Goal: Find specific page/section: Find specific page/section

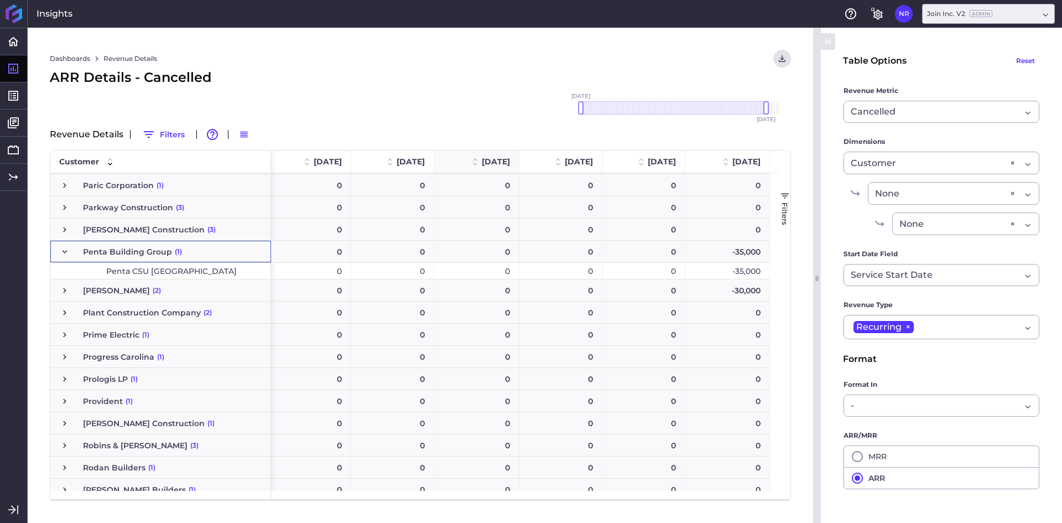
scroll to position [0, 6313]
click at [59, 246] on div "Penta Building Group (1)" at bounding box center [160, 252] width 221 height 22
click at [60, 249] on span "Press SPACE to select this row." at bounding box center [65, 252] width 10 height 10
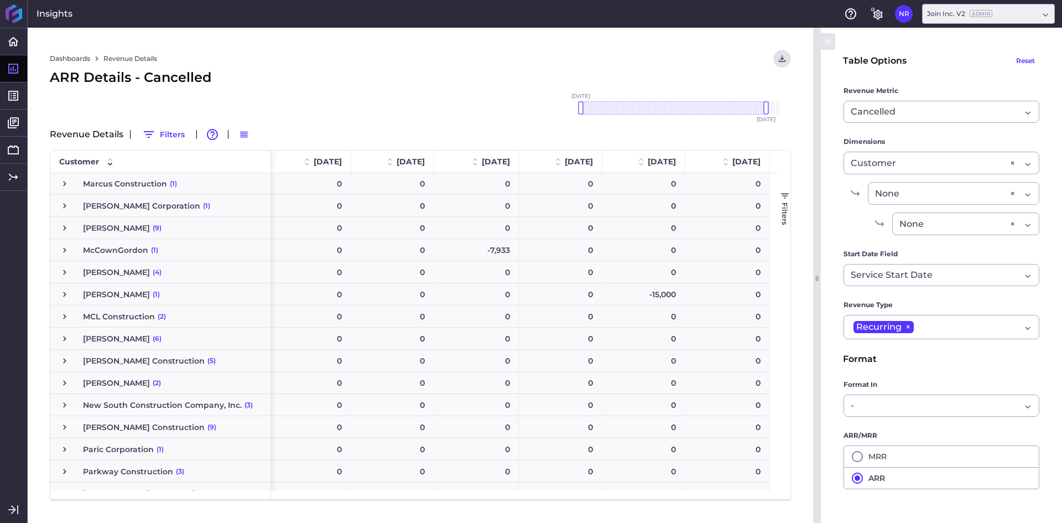
scroll to position [2511, 0]
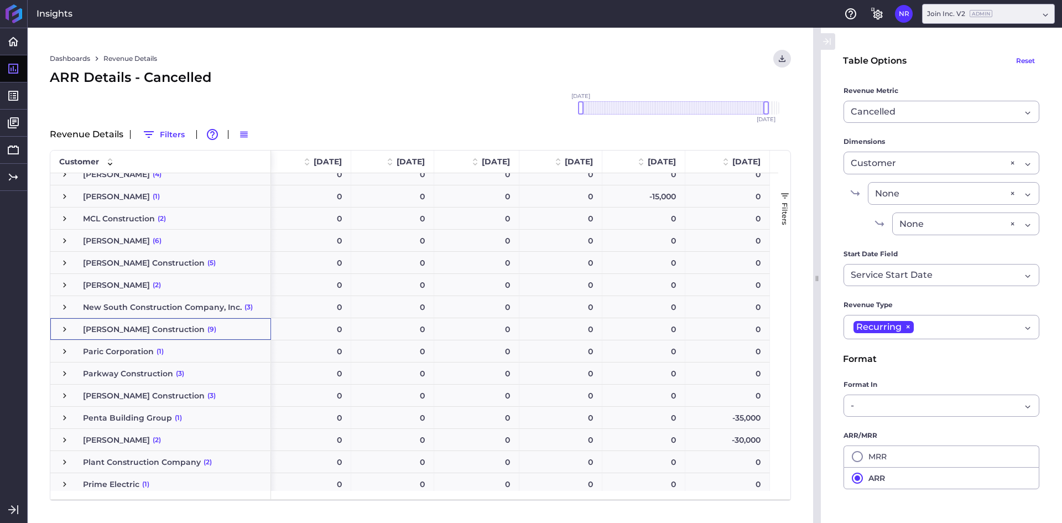
click at [62, 326] on span "Press SPACE to select this row." at bounding box center [65, 329] width 10 height 10
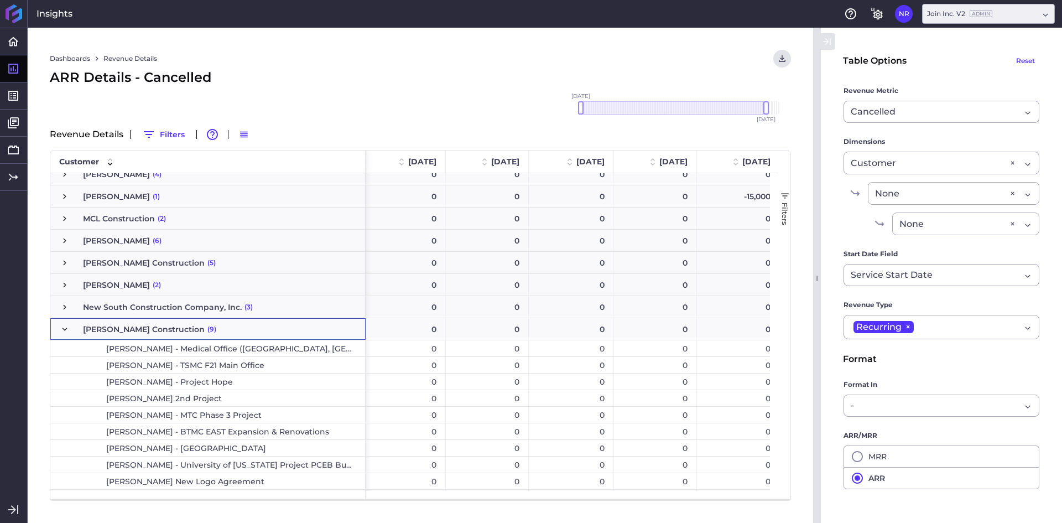
click at [544, 59] on div "Dashboards Revenue Details Download CSV... Download CSV Download CSV with under…" at bounding box center [420, 59] width 741 height 18
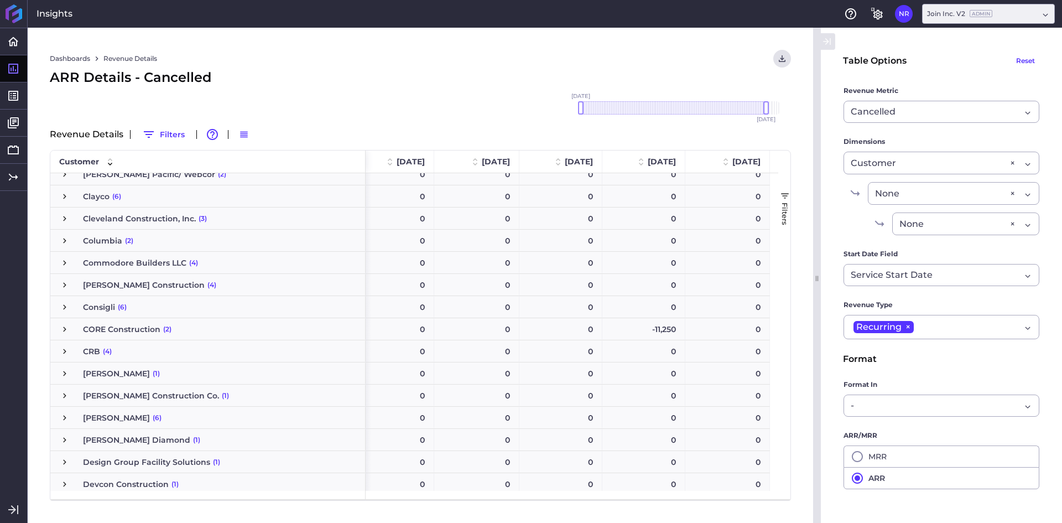
scroll to position [0, 0]
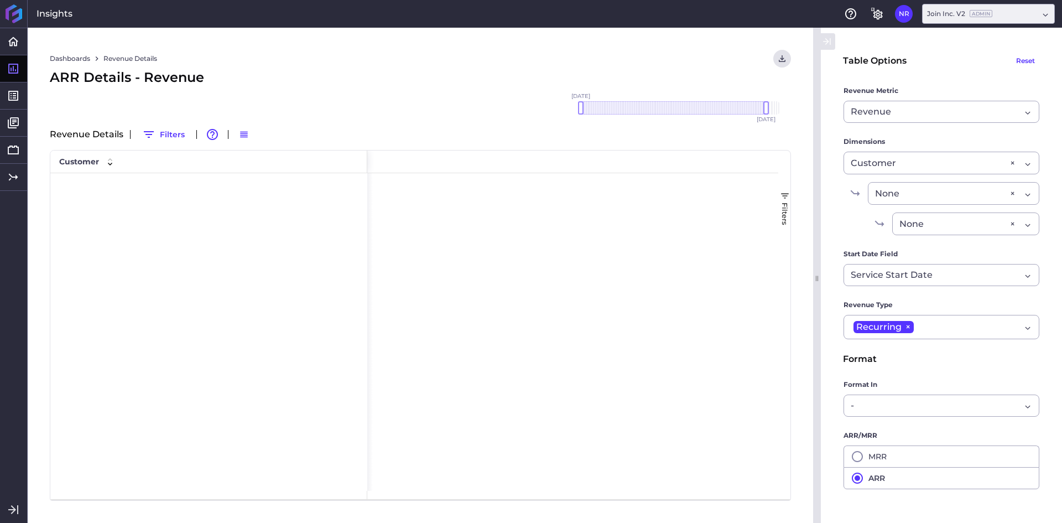
scroll to position [0, 6409]
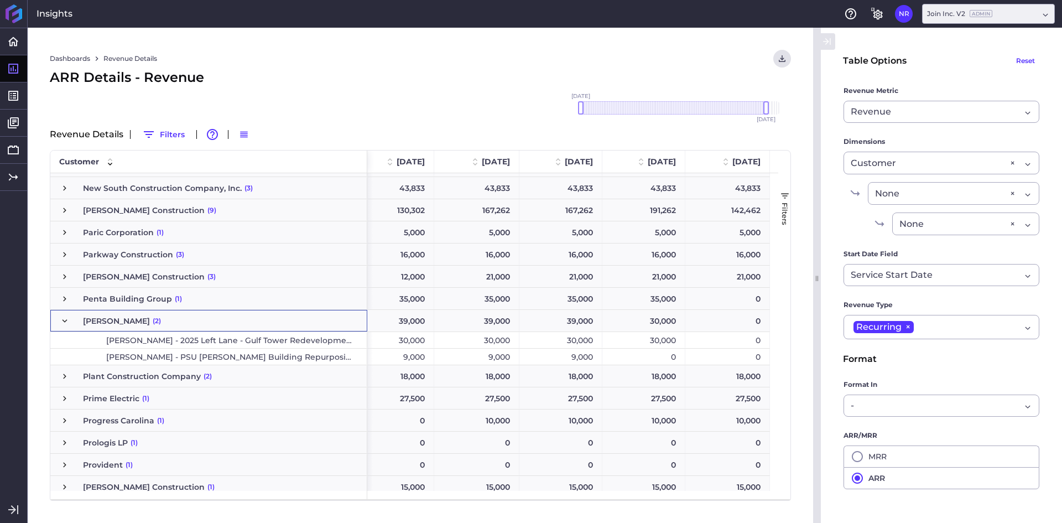
click at [64, 325] on span "Press SPACE to select this row." at bounding box center [65, 321] width 10 height 10
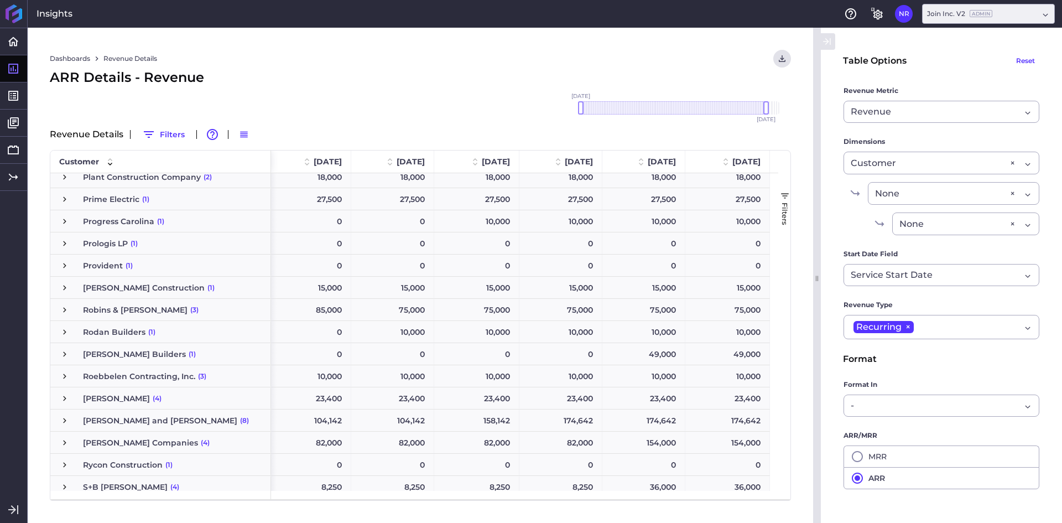
scroll to position [2574, 0]
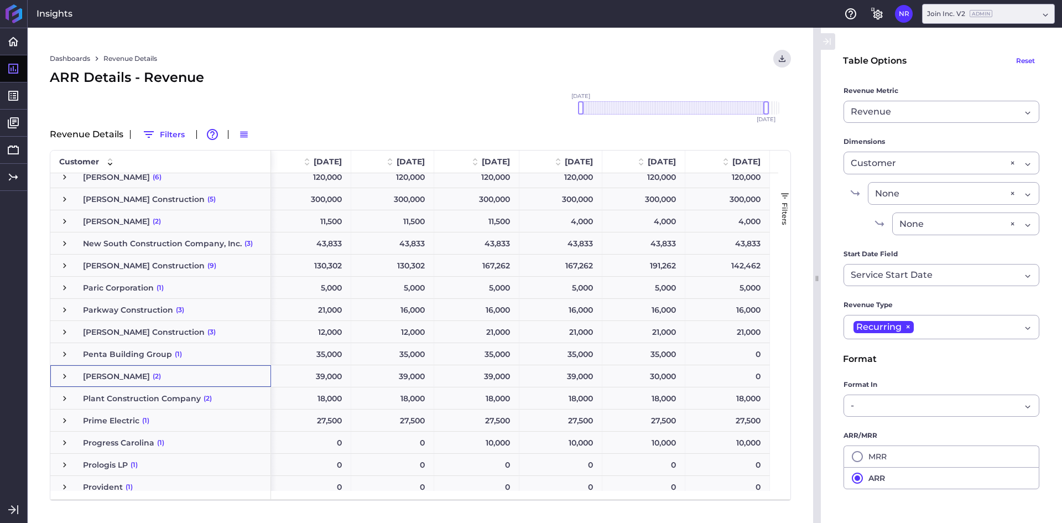
click at [60, 265] on span "Press SPACE to select this row." at bounding box center [65, 266] width 10 height 10
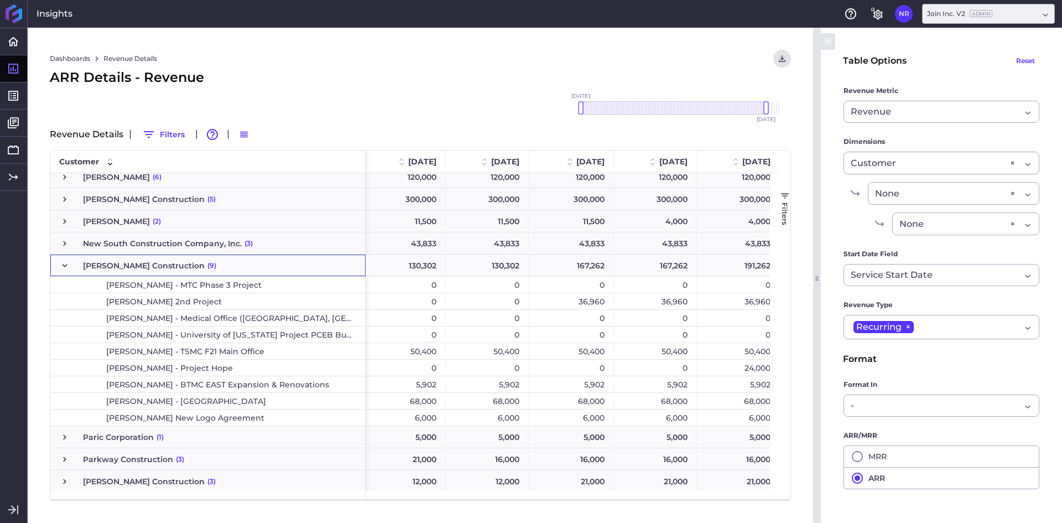
scroll to position [0, 6408]
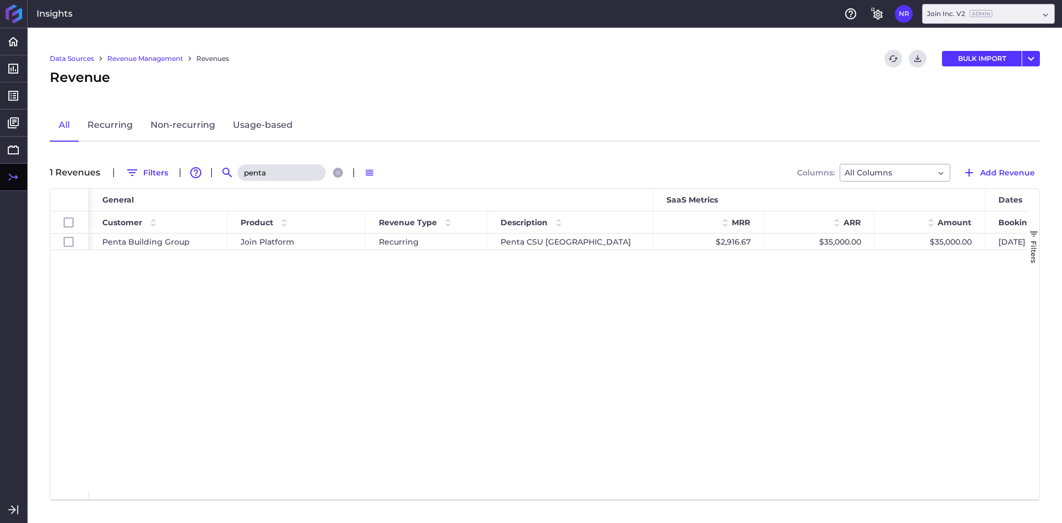
scroll to position [0, 234]
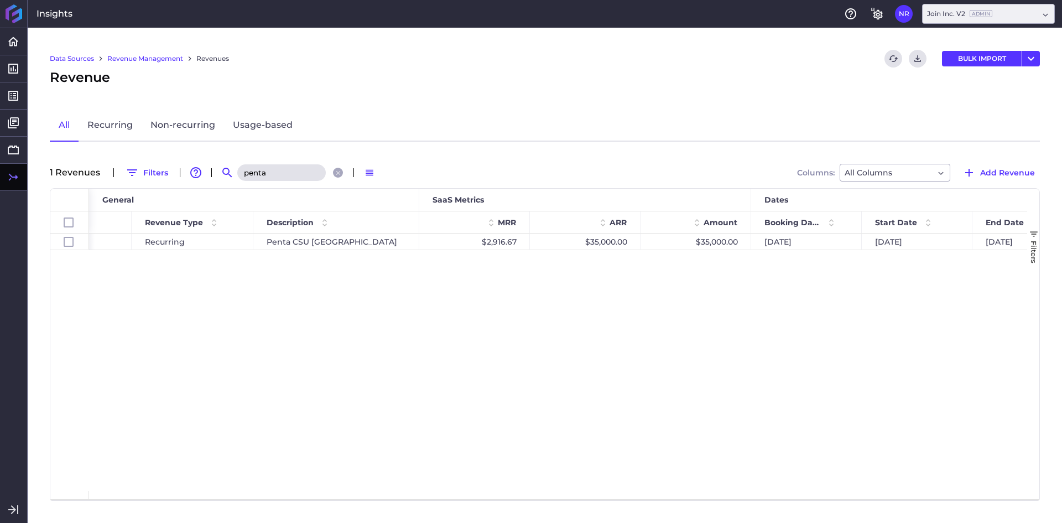
click at [278, 170] on input "penta" at bounding box center [281, 172] width 89 height 17
type input "deer"
click at [473, 305] on div "Okland Construction Join Platform Recurring Okland - Deer Valley $5,666.67 $68,…" at bounding box center [558, 361] width 938 height 257
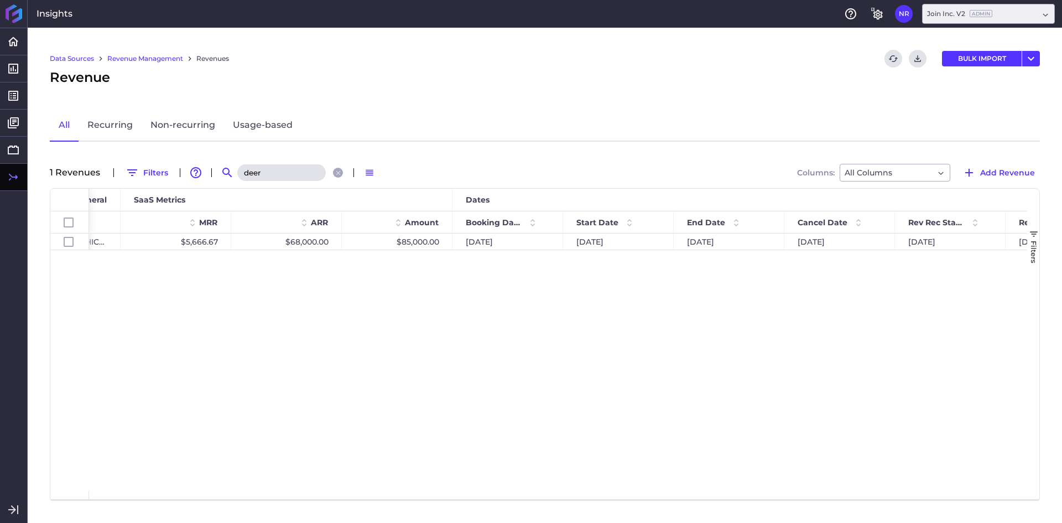
scroll to position [0, 502]
